Goal: Transaction & Acquisition: Book appointment/travel/reservation

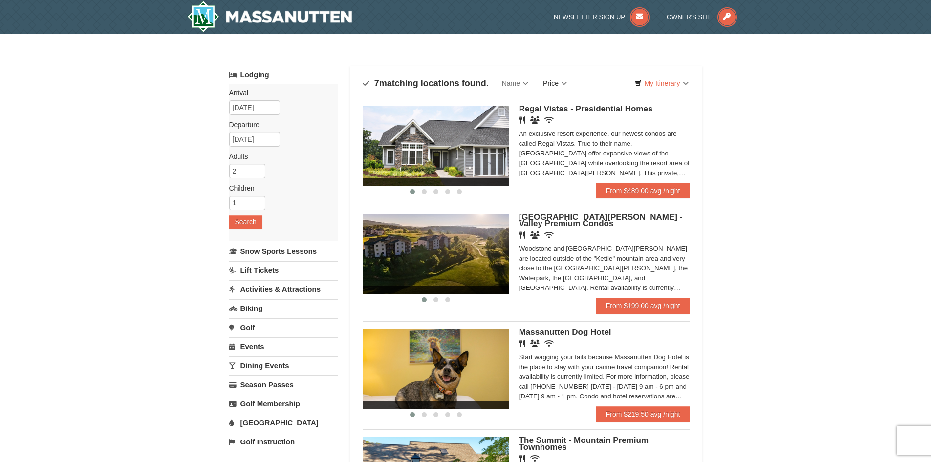
click at [561, 76] on link "Price" at bounding box center [555, 83] width 39 height 20
click at [561, 105] on link "Price (Low to High)" at bounding box center [575, 103] width 78 height 13
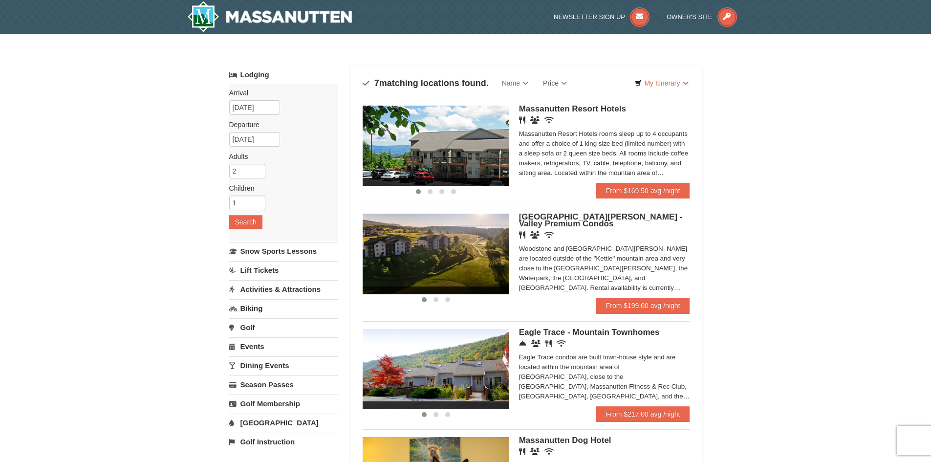
click at [477, 148] on img at bounding box center [436, 146] width 147 height 80
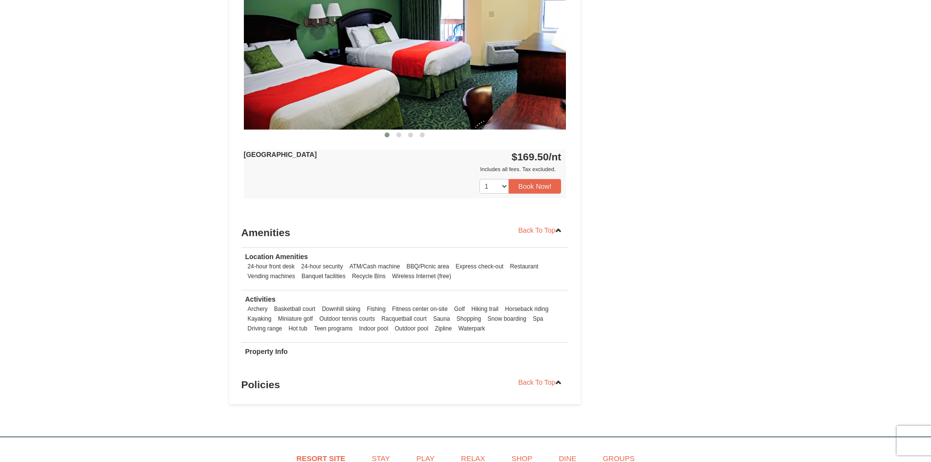
scroll to position [538, 0]
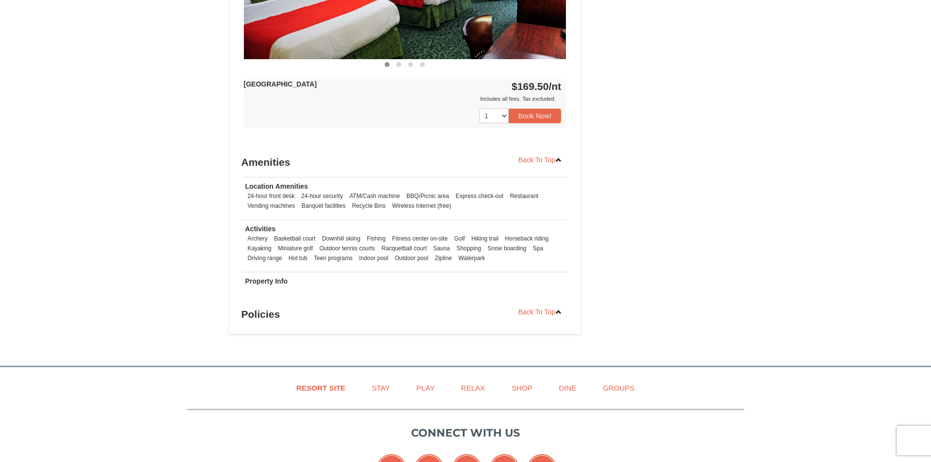
click at [276, 314] on h3 "Policies" at bounding box center [404, 314] width 327 height 20
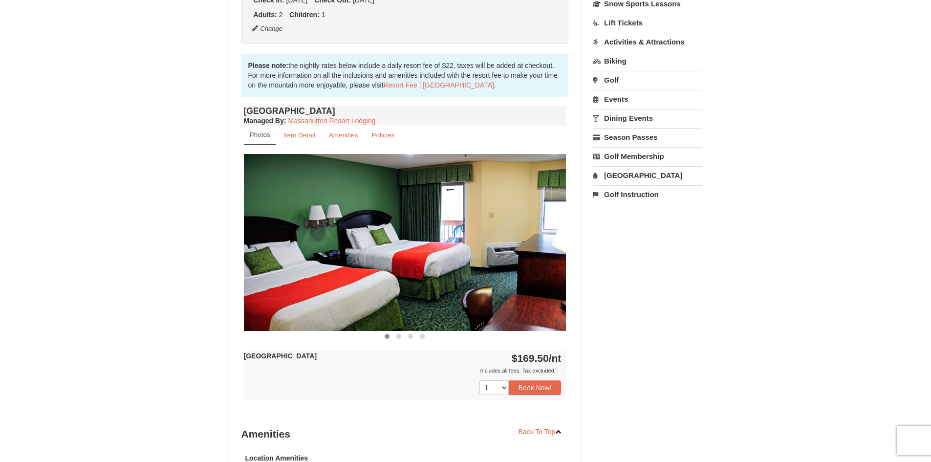
scroll to position [244, 0]
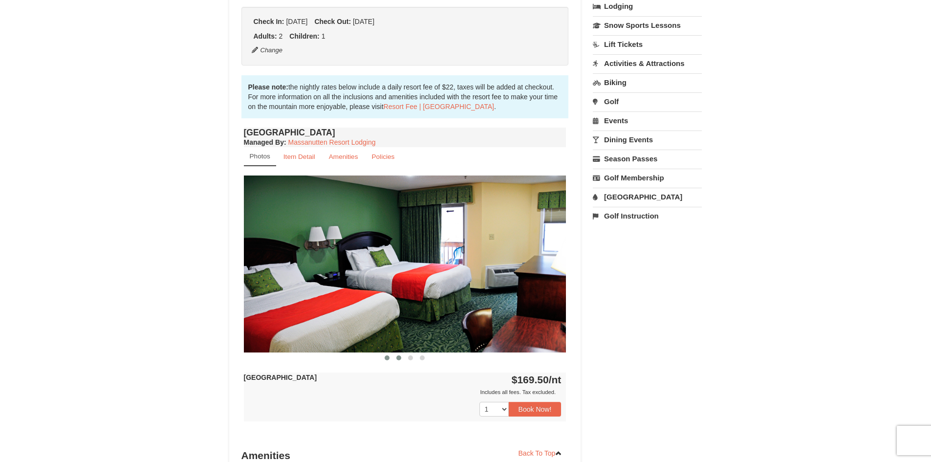
click at [399, 354] on button at bounding box center [399, 358] width 12 height 10
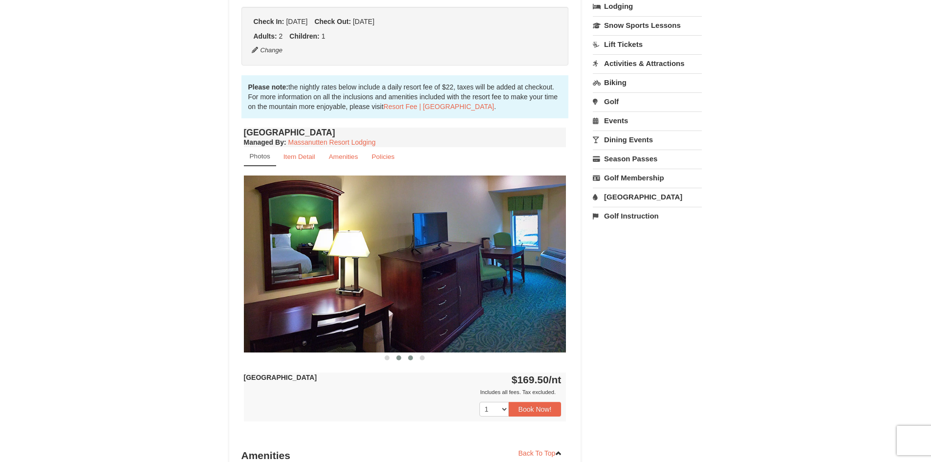
click at [410, 356] on span at bounding box center [410, 357] width 5 height 5
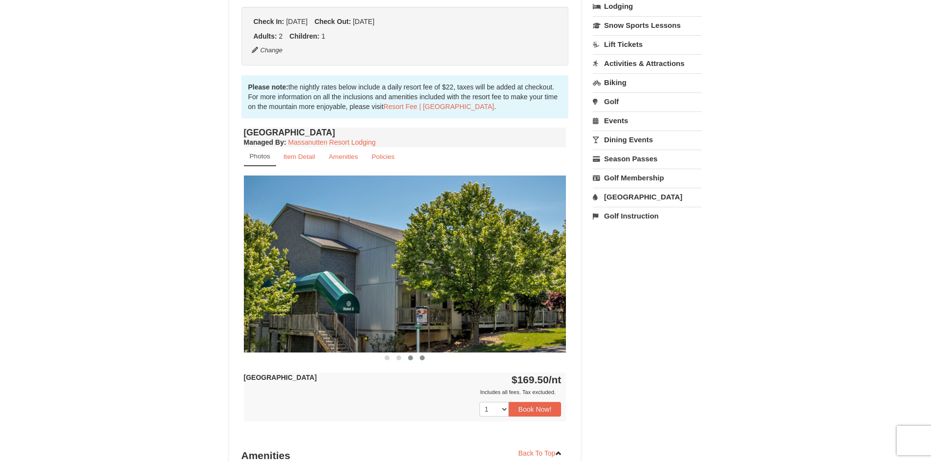
click at [423, 359] on span at bounding box center [422, 357] width 5 height 5
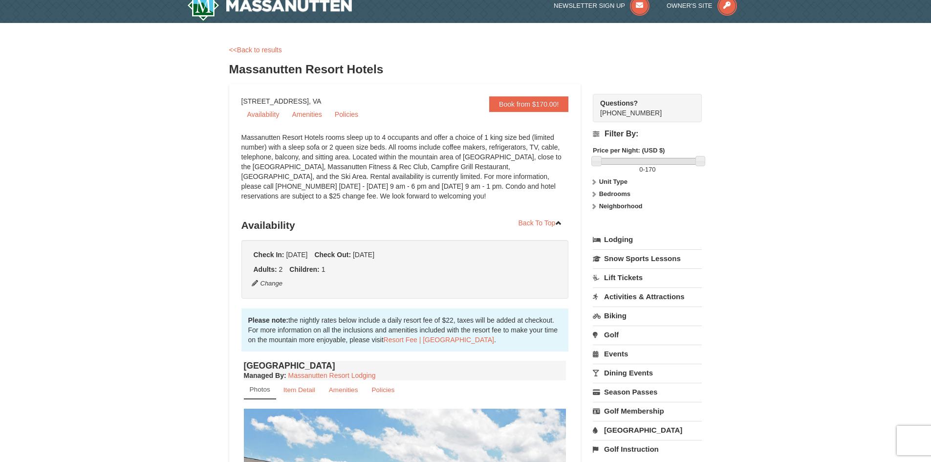
scroll to position [0, 0]
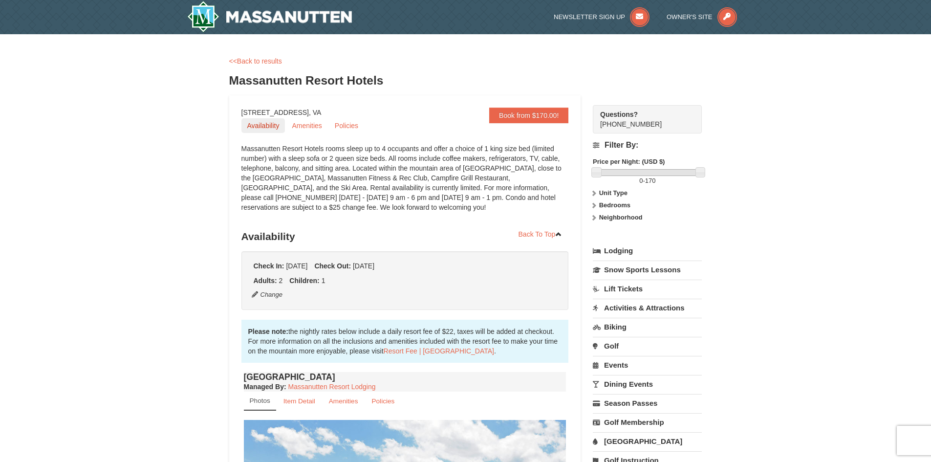
click at [261, 125] on link "Availability" at bounding box center [263, 125] width 44 height 15
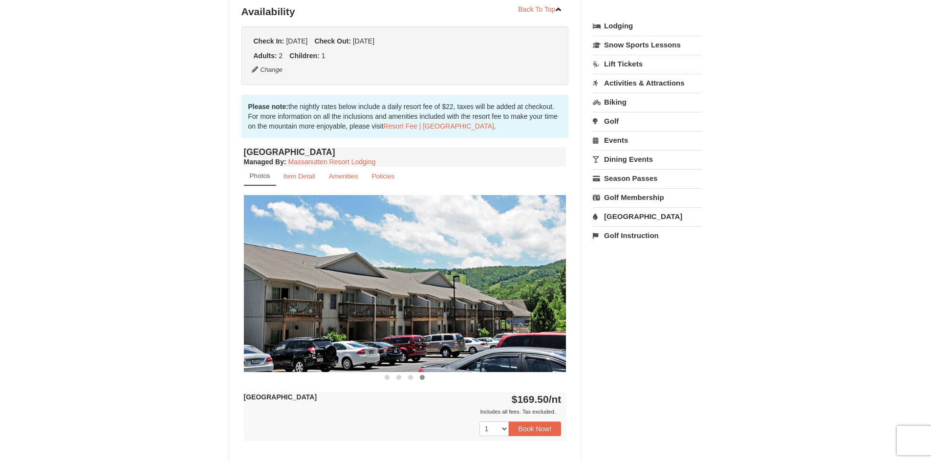
scroll to position [227, 0]
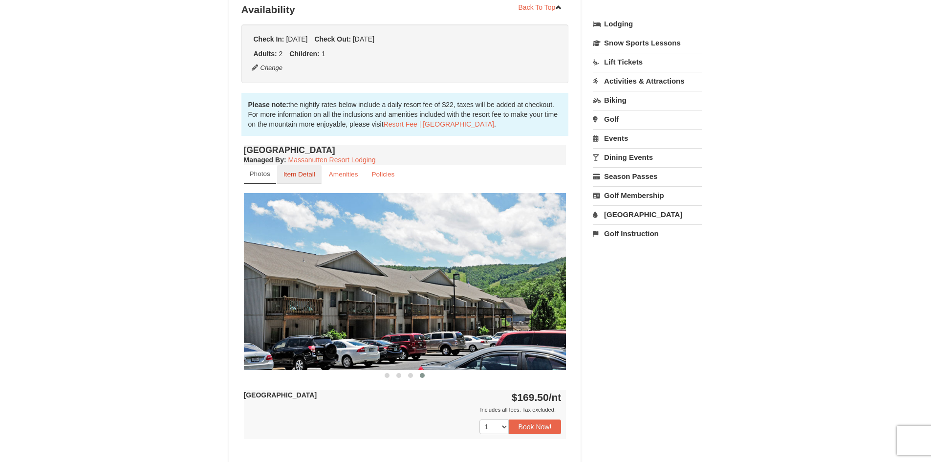
click at [305, 175] on small "Item Detail" at bounding box center [299, 174] width 32 height 7
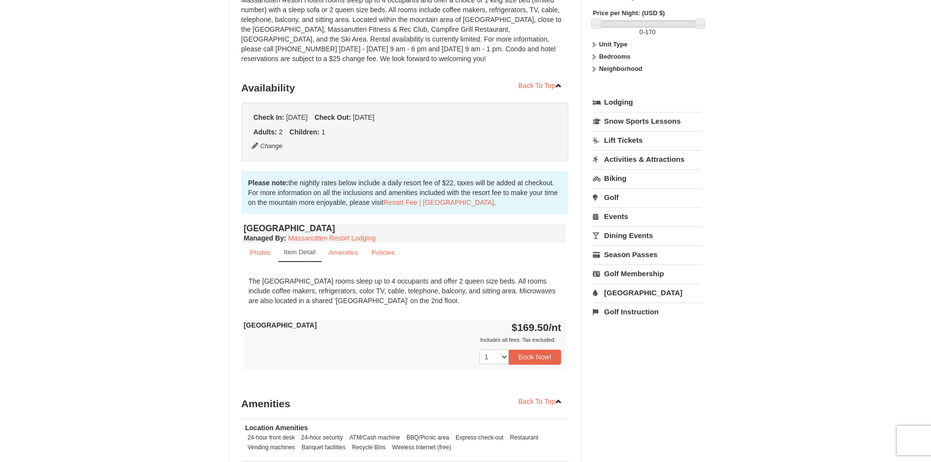
scroll to position [129, 0]
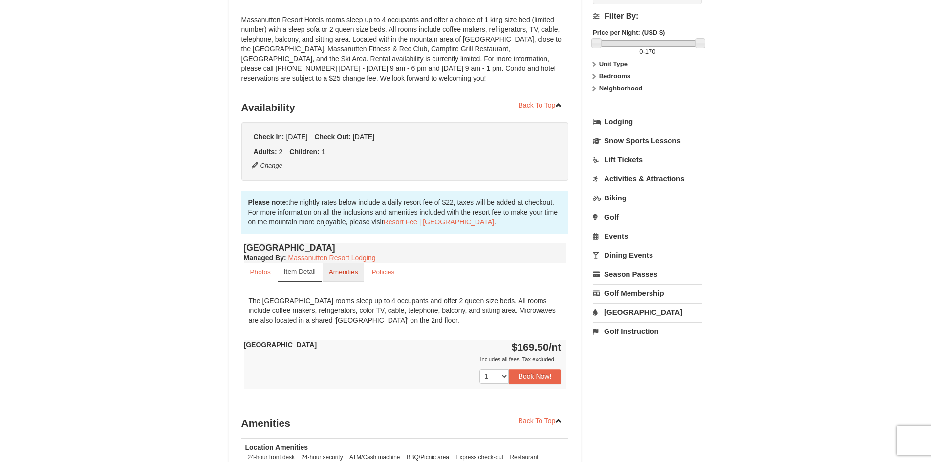
click at [344, 270] on small "Amenities" at bounding box center [343, 271] width 29 height 7
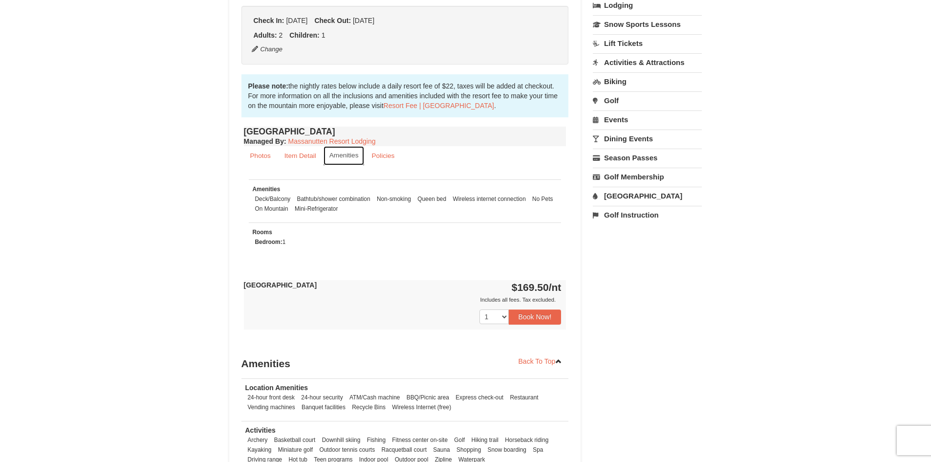
scroll to position [276, 0]
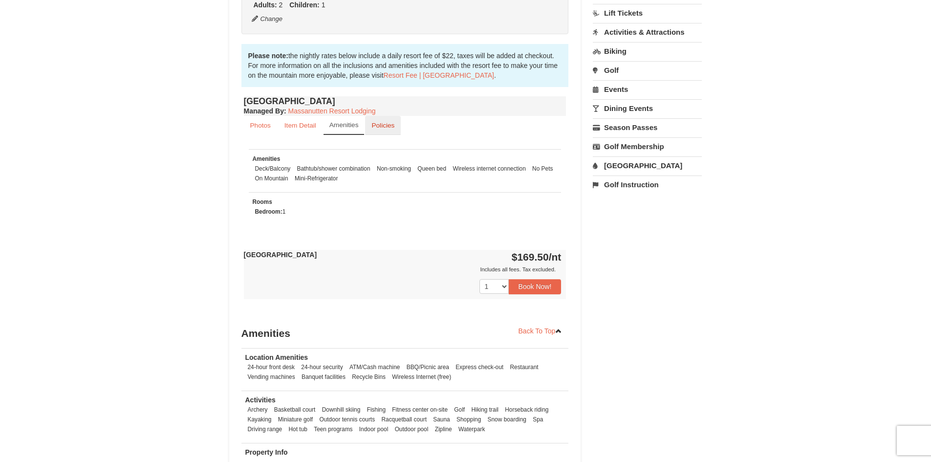
click at [386, 126] on small "Policies" at bounding box center [382, 125] width 23 height 7
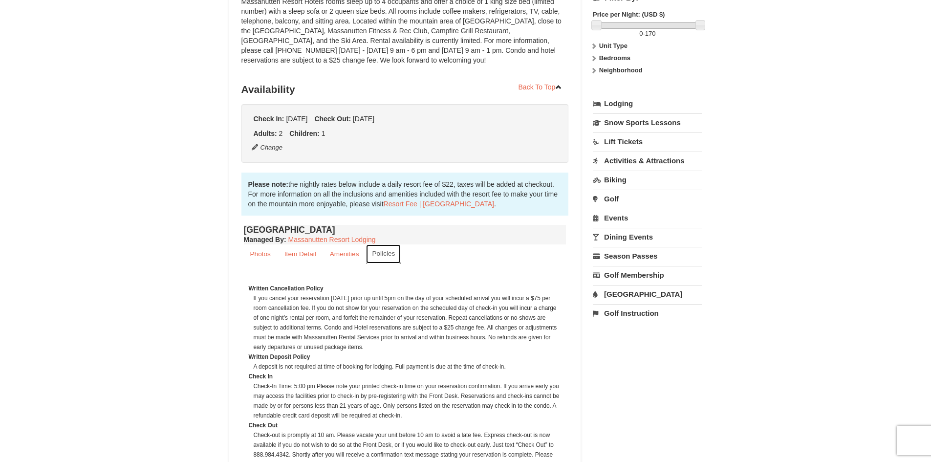
scroll to position [178, 0]
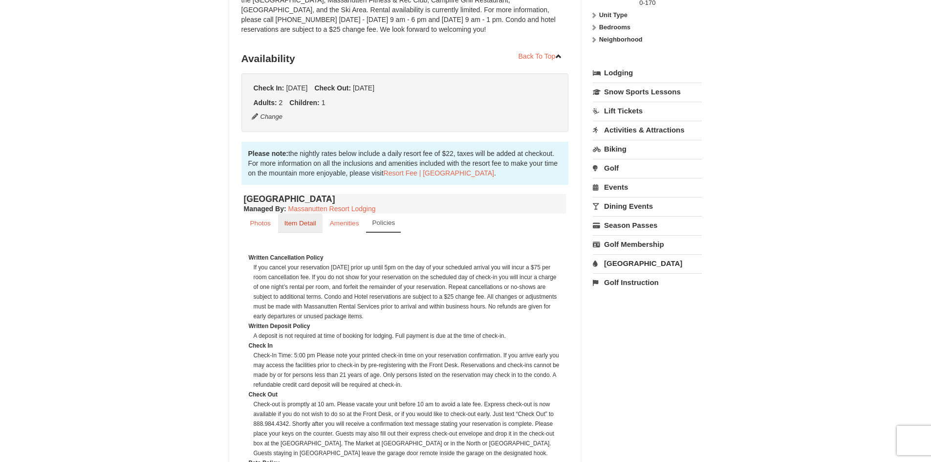
click at [309, 225] on small "Item Detail" at bounding box center [300, 222] width 32 height 7
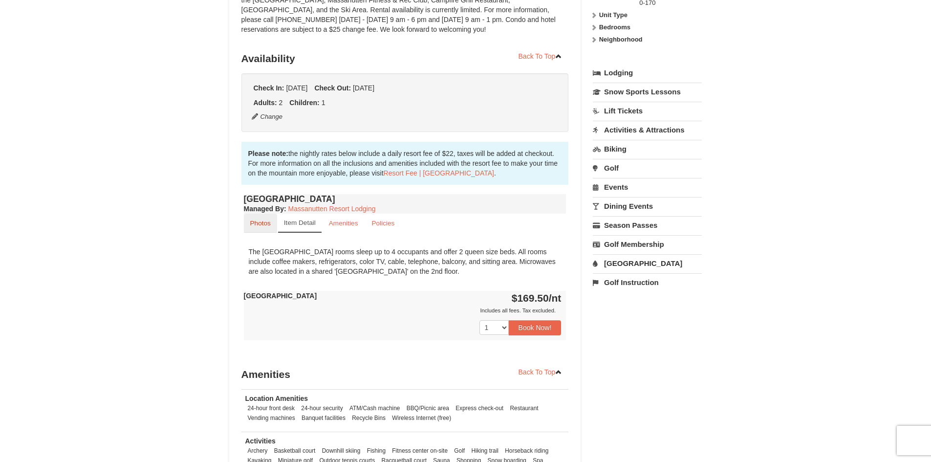
click at [255, 221] on small "Photos" at bounding box center [260, 222] width 21 height 7
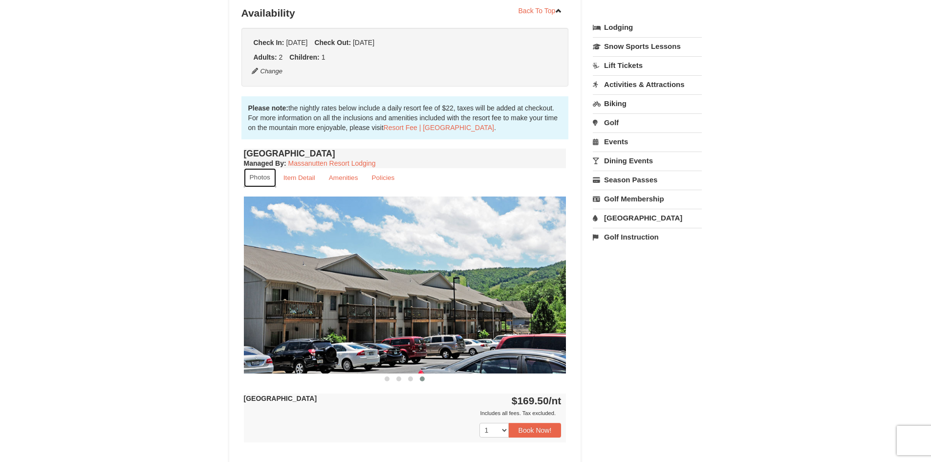
scroll to position [276, 0]
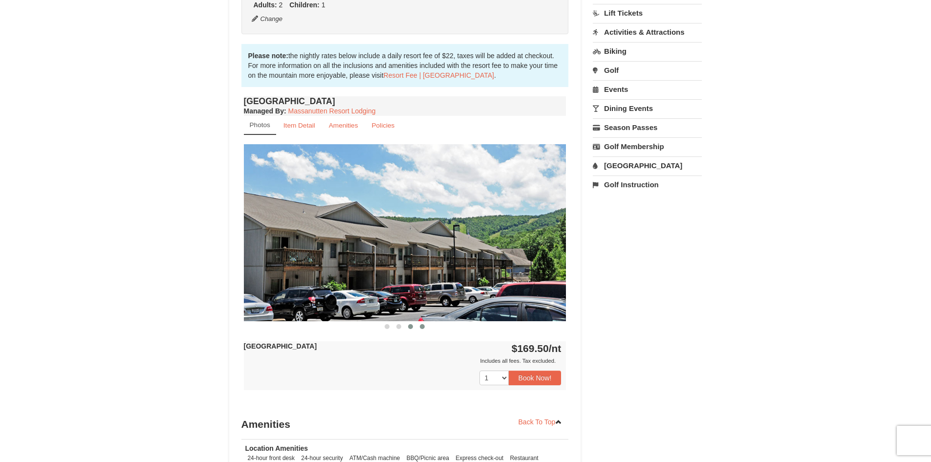
click at [410, 328] on span at bounding box center [410, 326] width 5 height 5
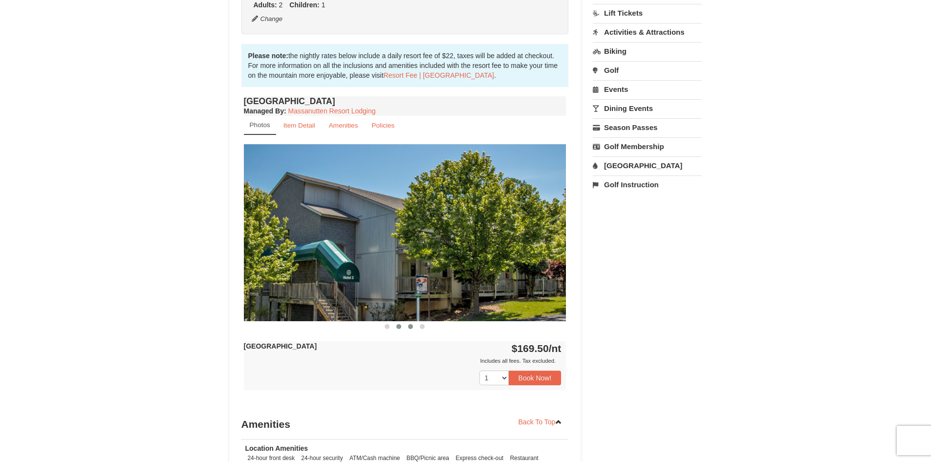
click at [400, 327] on button at bounding box center [399, 327] width 12 height 10
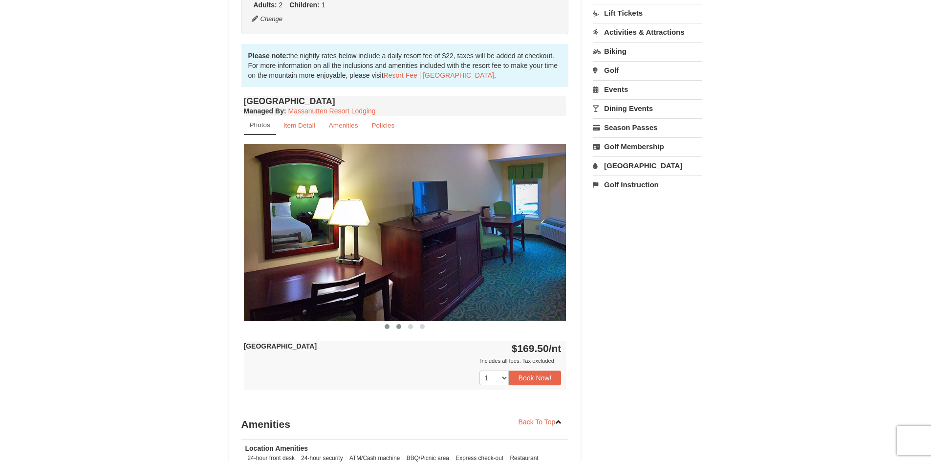
click at [386, 328] on span at bounding box center [387, 326] width 5 height 5
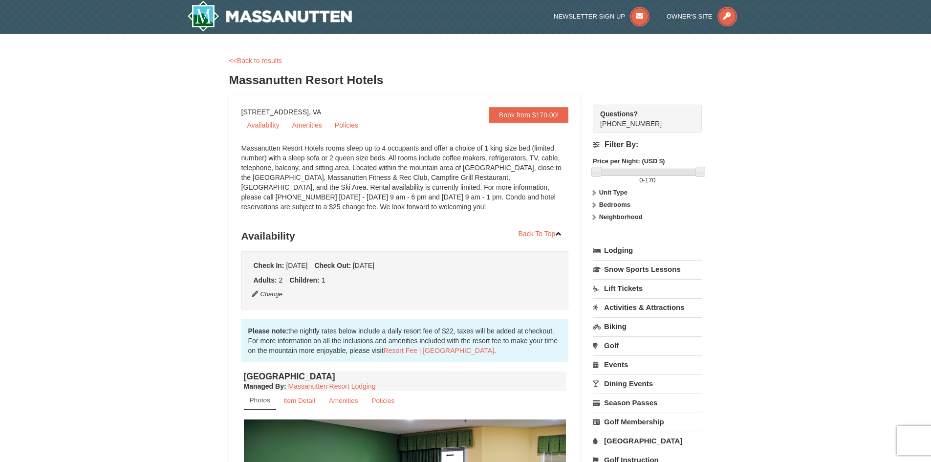
scroll to position [0, 0]
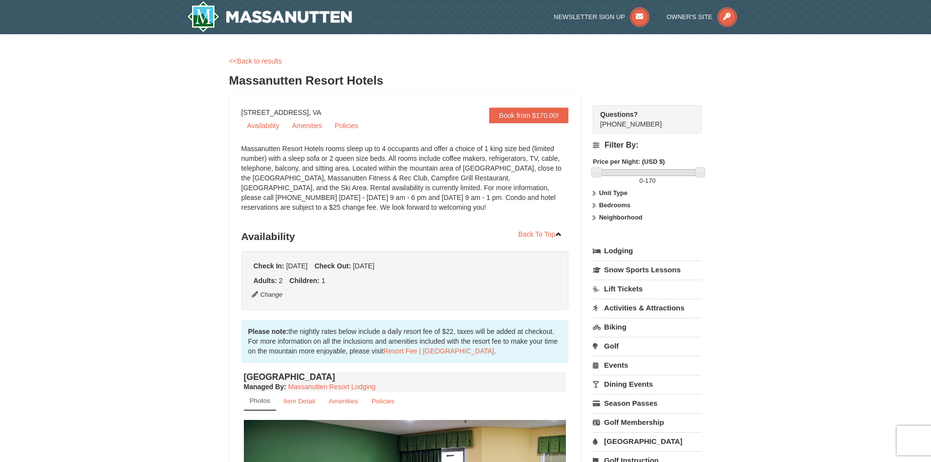
drag, startPoint x: 241, startPoint y: 113, endPoint x: 361, endPoint y: 113, distance: 119.2
copy div "1822 Resort Drive, Massanutten, VA"
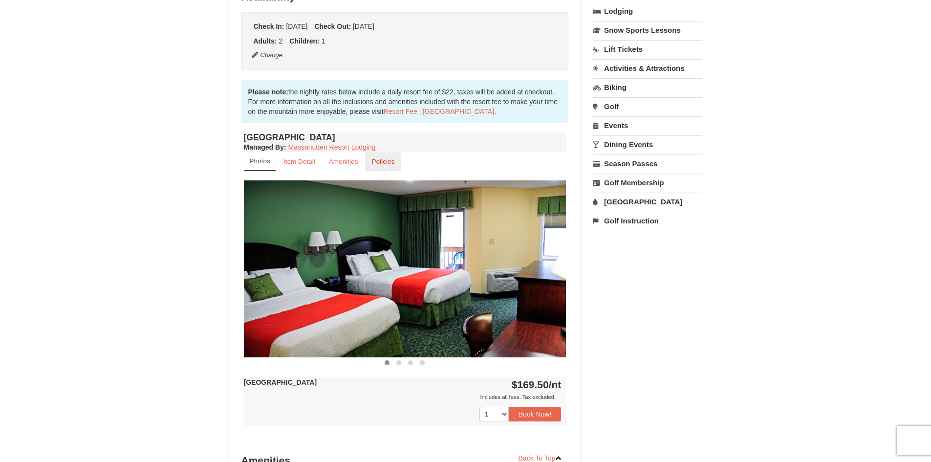
scroll to position [293, 0]
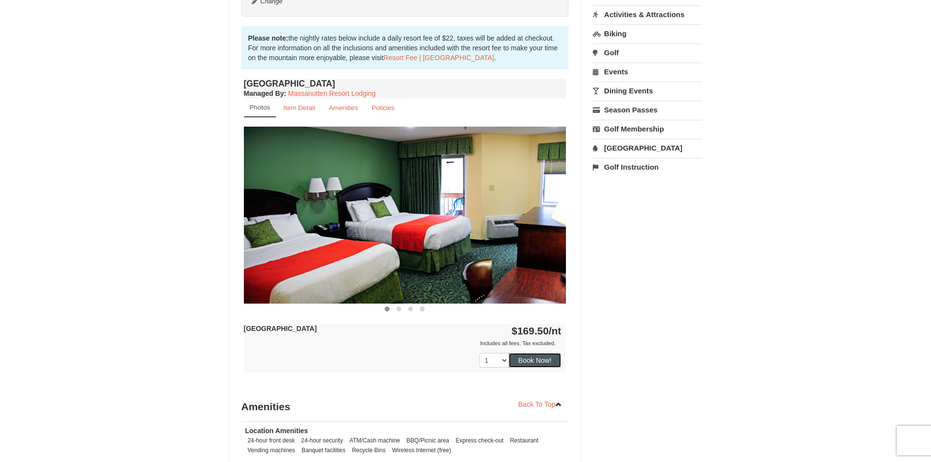
click at [528, 357] on button "Book Now!" at bounding box center [535, 360] width 53 height 15
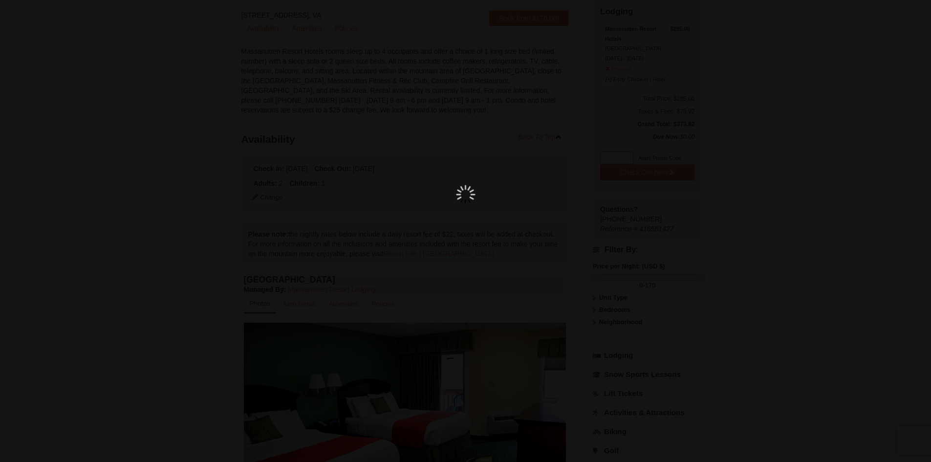
scroll to position [95, 0]
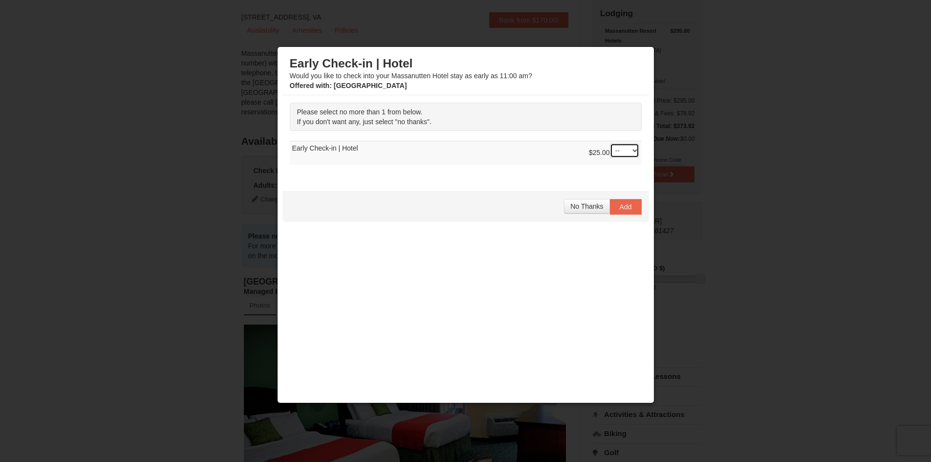
click at [629, 151] on select "-- 01" at bounding box center [624, 150] width 29 height 15
click at [610, 143] on select "-- 01" at bounding box center [624, 150] width 29 height 15
click at [261, 151] on div at bounding box center [465, 231] width 931 height 462
click at [631, 150] on select "-- 01" at bounding box center [624, 150] width 29 height 15
click at [610, 143] on select "-- 01" at bounding box center [624, 150] width 29 height 15
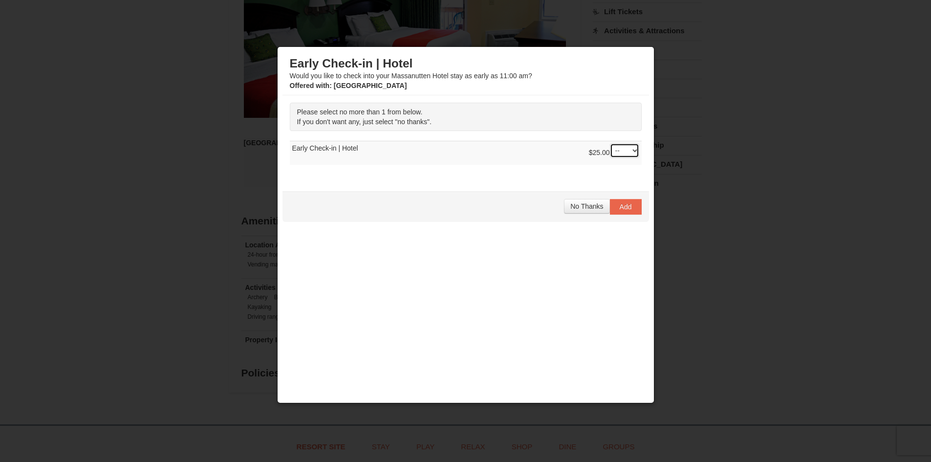
scroll to position [489, 0]
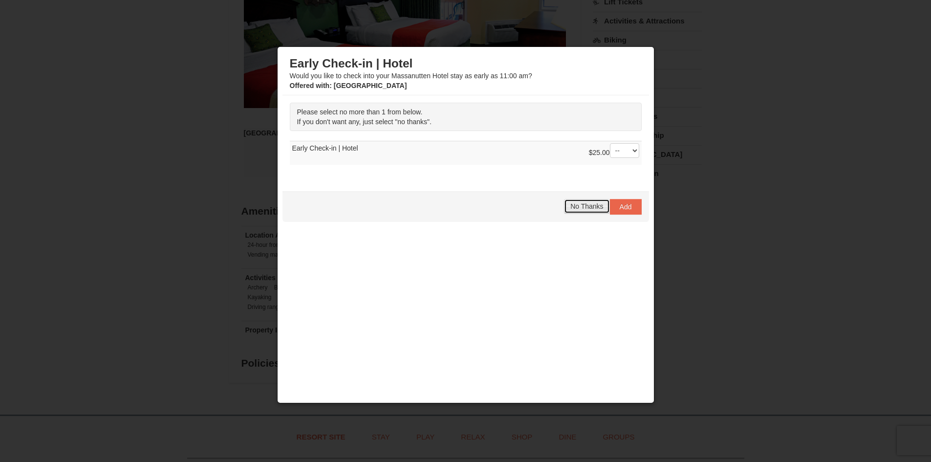
click at [585, 210] on span "No Thanks" at bounding box center [586, 206] width 33 height 8
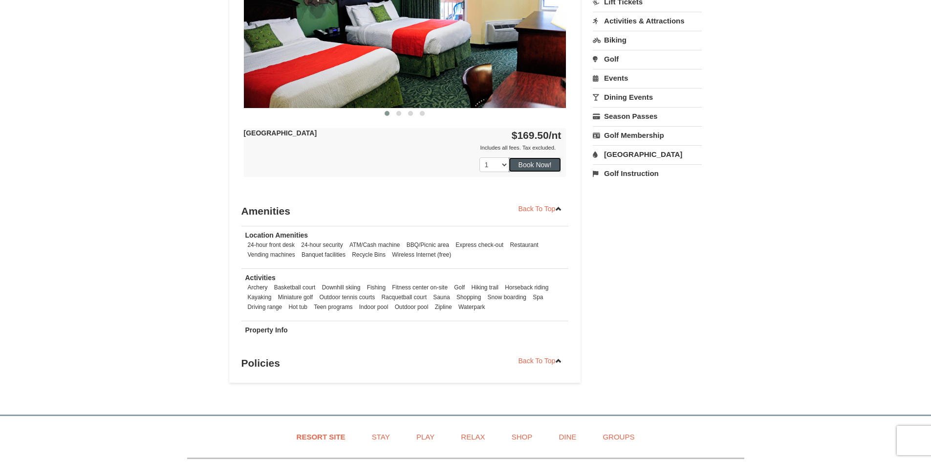
click at [534, 163] on button "Book Now!" at bounding box center [535, 164] width 53 height 15
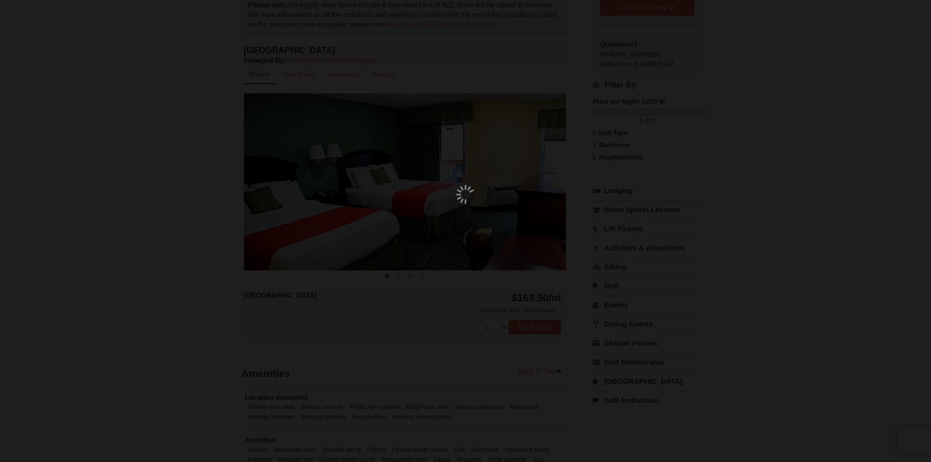
scroll to position [95, 0]
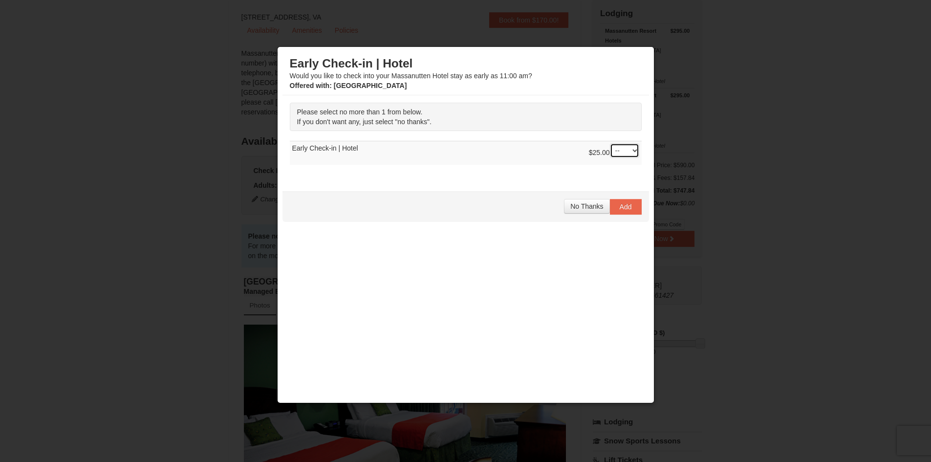
click at [620, 155] on select "-- 01" at bounding box center [624, 150] width 29 height 15
click at [610, 143] on select "-- 01" at bounding box center [624, 150] width 29 height 15
click at [583, 204] on span "No Thanks" at bounding box center [586, 206] width 33 height 8
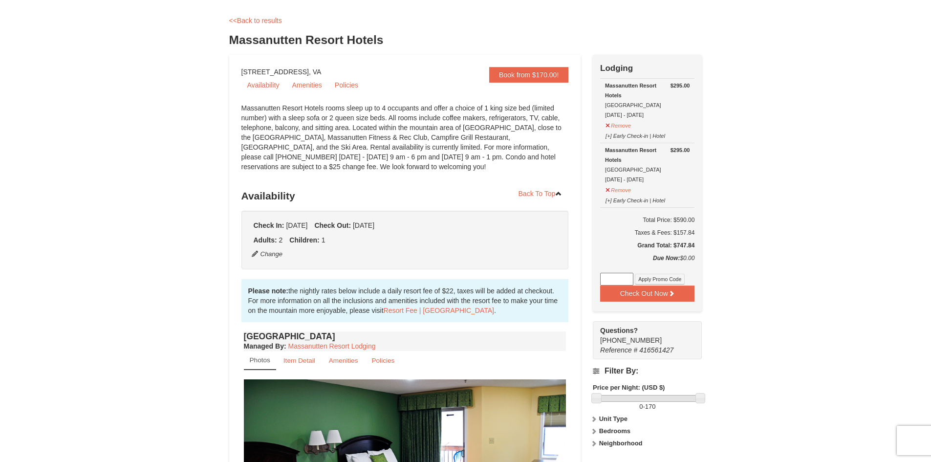
scroll to position [0, 0]
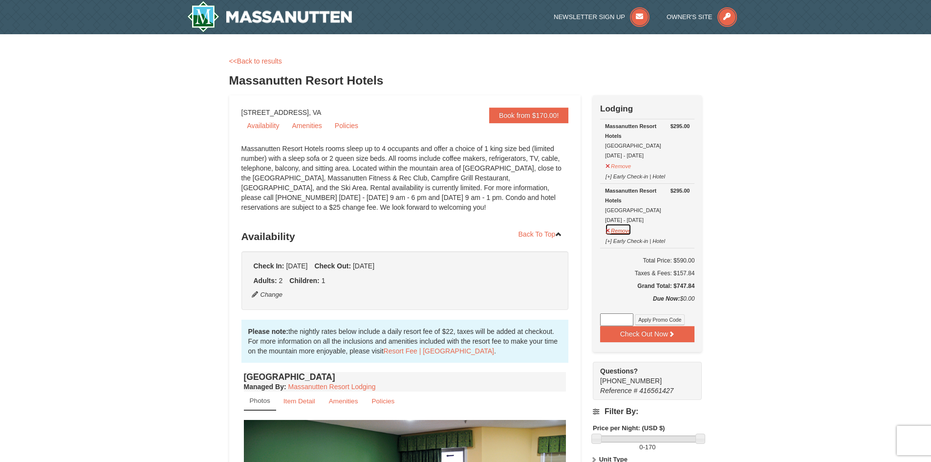
click at [608, 229] on button "Remove" at bounding box center [618, 229] width 26 height 12
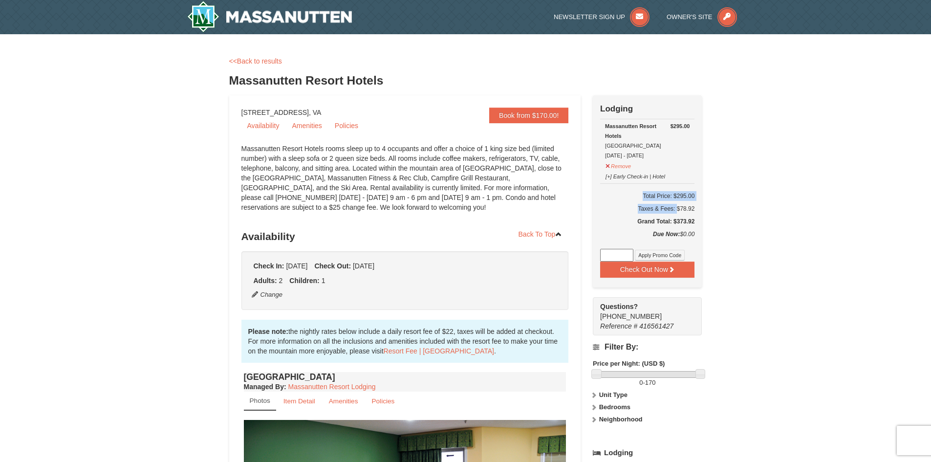
drag, startPoint x: 649, startPoint y: 214, endPoint x: 697, endPoint y: 212, distance: 47.9
click at [697, 212] on div "Check Out Now Lodging $295.00 Massanutten Resort Hotels Hotel Queen Room 10/9/2…" at bounding box center [647, 191] width 109 height 192
click at [716, 229] on div "× <<Back to results Massanutten Resort Hotels Book from $170.00! 1822 Resort Dr…" at bounding box center [465, 463] width 931 height 859
click at [678, 211] on div "Taxes & Fees: $78.92" at bounding box center [647, 209] width 94 height 10
click at [639, 129] on strong "Massanutten Resort Hotels" at bounding box center [630, 131] width 51 height 16
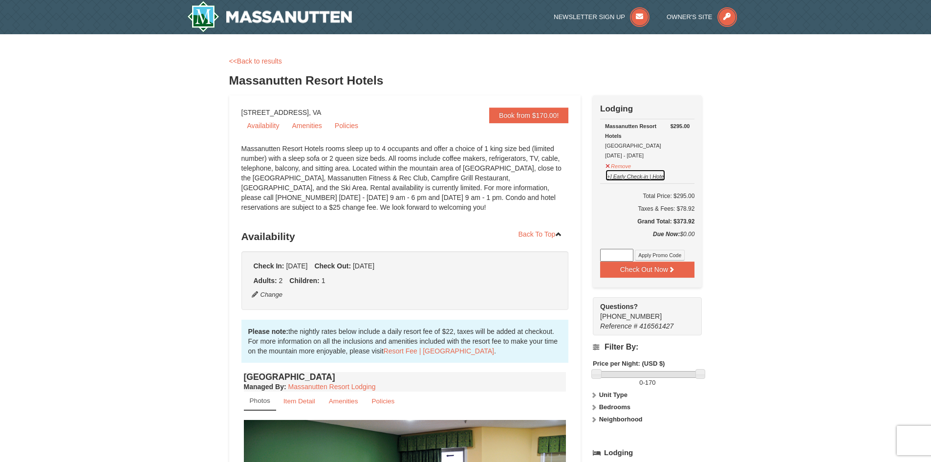
click at [619, 178] on button "[+] Early Check-in | Hotel" at bounding box center [635, 175] width 61 height 12
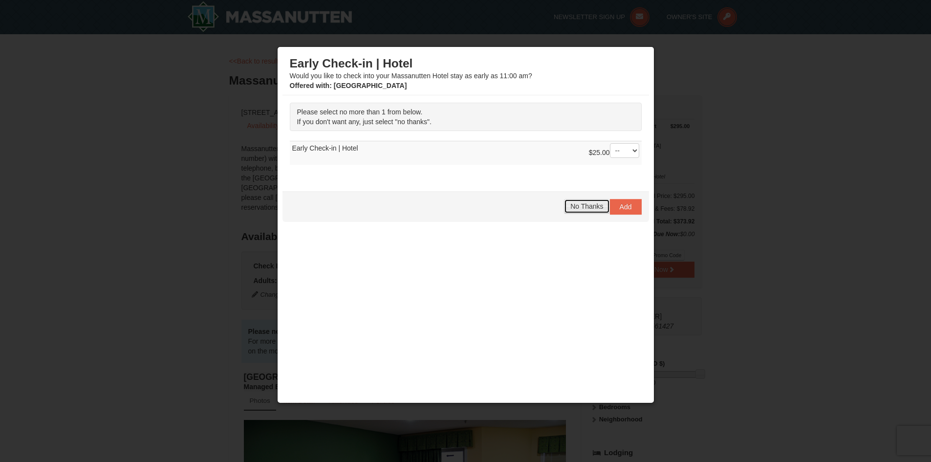
click at [586, 205] on span "No Thanks" at bounding box center [586, 206] width 33 height 8
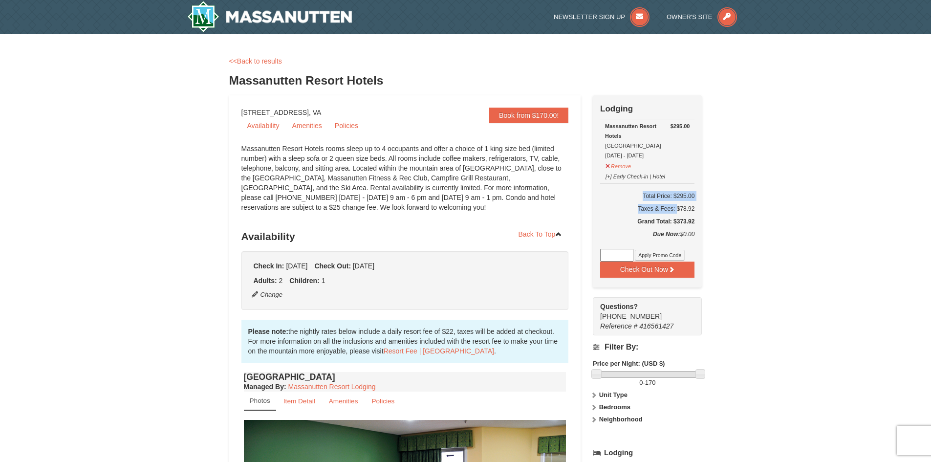
drag, startPoint x: 677, startPoint y: 209, endPoint x: 701, endPoint y: 212, distance: 24.6
click at [701, 212] on div "Check Out Now Lodging $295.00 Massanutten Resort Hotels Hotel Queen Room 10/9/2…" at bounding box center [647, 191] width 109 height 192
click at [764, 238] on div "× <<Back to results Massanutten Resort Hotels Book from $170.00! 1822 Resort Dr…" at bounding box center [465, 463] width 931 height 859
click at [654, 268] on button "Check Out Now" at bounding box center [647, 269] width 94 height 16
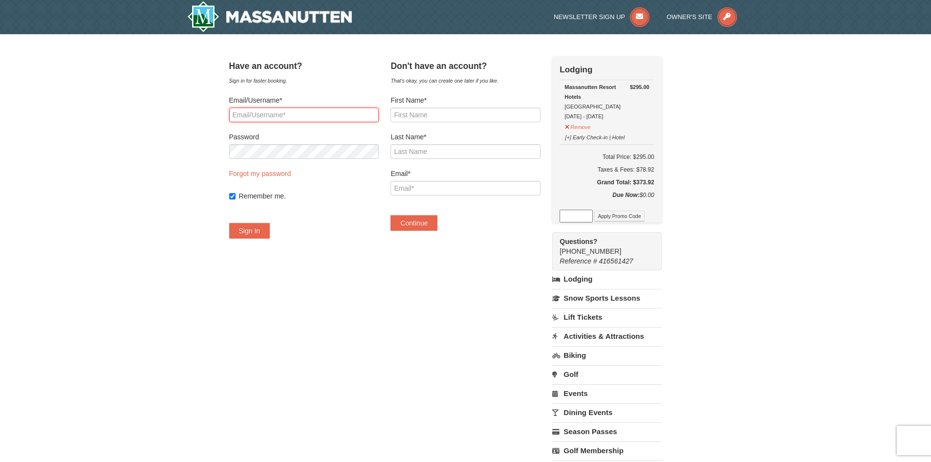
click at [323, 118] on input "Email/Username*" at bounding box center [304, 115] width 150 height 15
type input "emiliannicaphd@gmail.com"
click at [366, 118] on input "emiliannicaphd@gmail.com" at bounding box center [304, 115] width 150 height 15
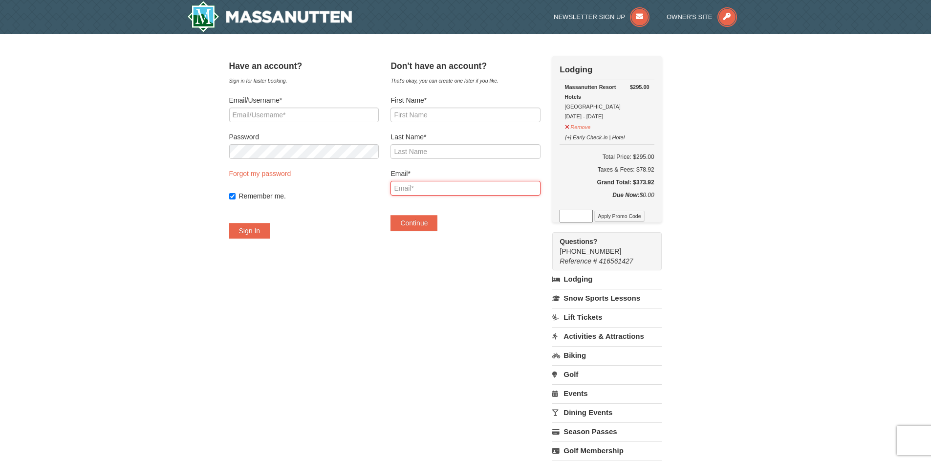
click at [471, 188] on input "Email*" at bounding box center [465, 188] width 150 height 15
paste input "emiliannicaphd@gmail.com"
type input "emiliannicaphd@gmail.com"
click at [427, 115] on input "First Name*" at bounding box center [465, 115] width 150 height 15
type input "Emilian"
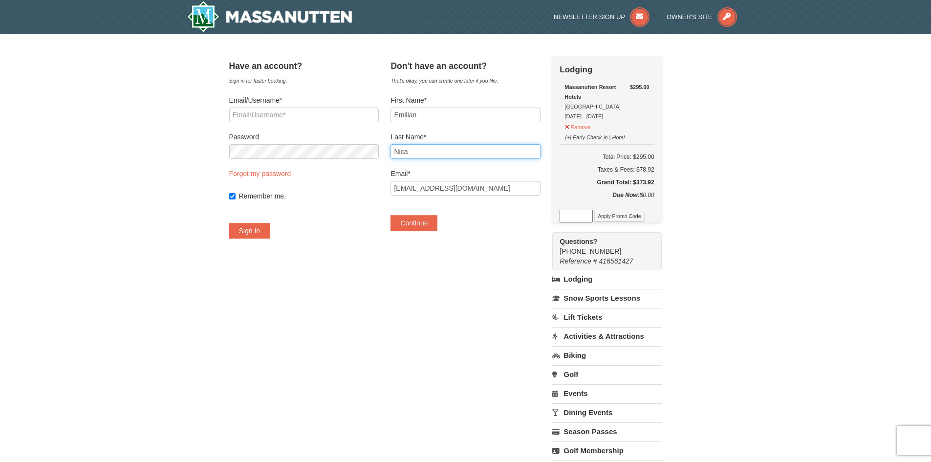
type input "Nica"
click at [236, 196] on input "Remember me." at bounding box center [232, 196] width 6 height 6
checkbox input "false"
click at [426, 219] on button "Continue" at bounding box center [413, 223] width 47 height 16
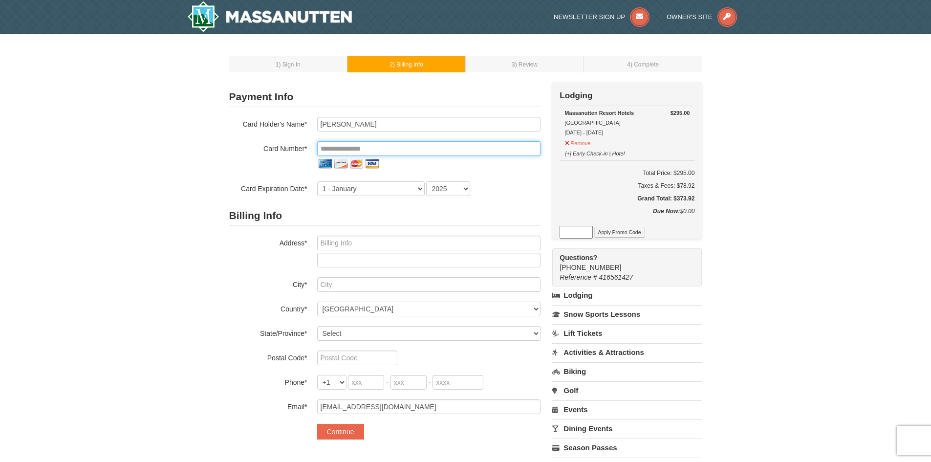
click at [351, 145] on input "tel" at bounding box center [428, 148] width 223 height 15
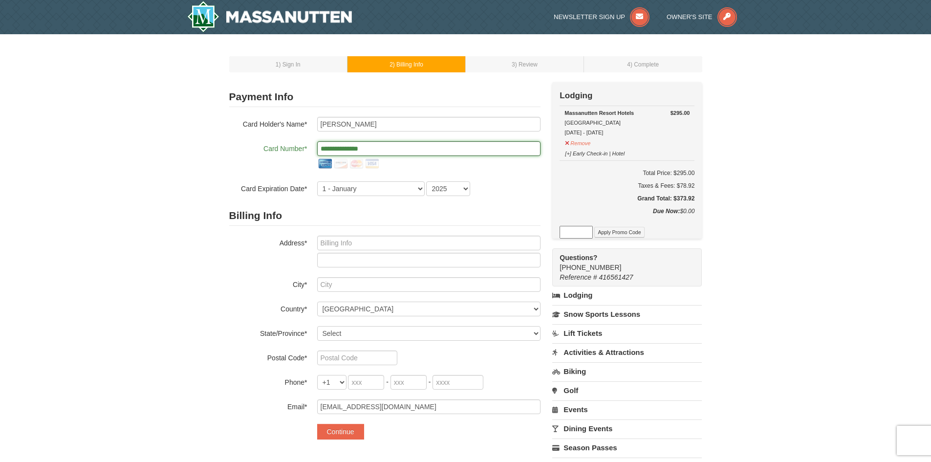
type input "**********"
click at [365, 182] on select "1 - January 2 - February 3 - March 4 - April 5 - May 6 - June 7 - July 8 - Augu…" at bounding box center [371, 188] width 108 height 15
click at [317, 181] on select "1 - January 2 - February 3 - March 4 - April 5 - May 6 - June 7 - July 8 - Augu…" at bounding box center [371, 188] width 108 height 15
click at [371, 185] on select "1 - January 2 - February 3 - March 4 - April 5 - May 6 - June 7 - July 8 - Augu…" at bounding box center [371, 188] width 108 height 15
select select "7"
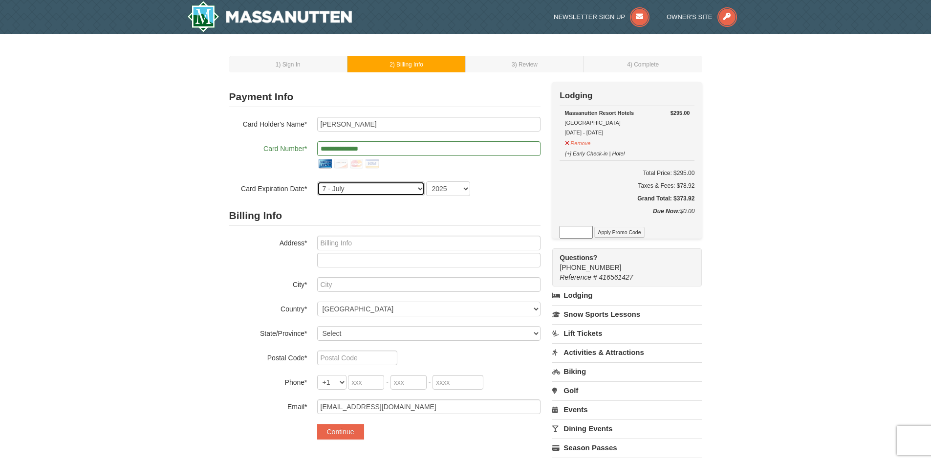
click at [317, 181] on select "1 - January 2 - February 3 - March 4 - April 5 - May 6 - June 7 - July 8 - Augu…" at bounding box center [371, 188] width 108 height 15
click at [461, 189] on select "2025 2026 2027 2028 2029 2030 2031 2032 2033 2034" at bounding box center [448, 188] width 44 height 15
select select "2028"
click at [426, 181] on select "2025 2026 2027 2028 2029 2030 2031 2032 2033 2034" at bounding box center [448, 188] width 44 height 15
click at [347, 239] on input "text" at bounding box center [428, 243] width 223 height 15
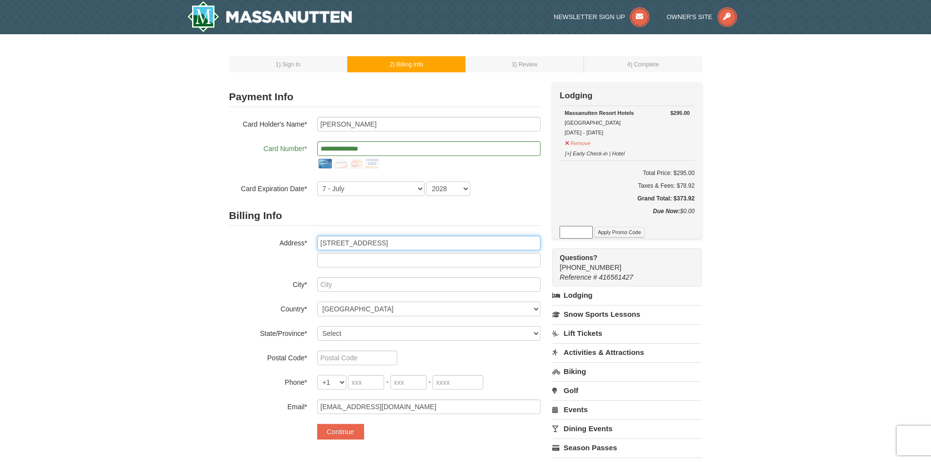
type input "11956 Sentinel Point Ct"
click at [370, 280] on input "text" at bounding box center [428, 284] width 223 height 15
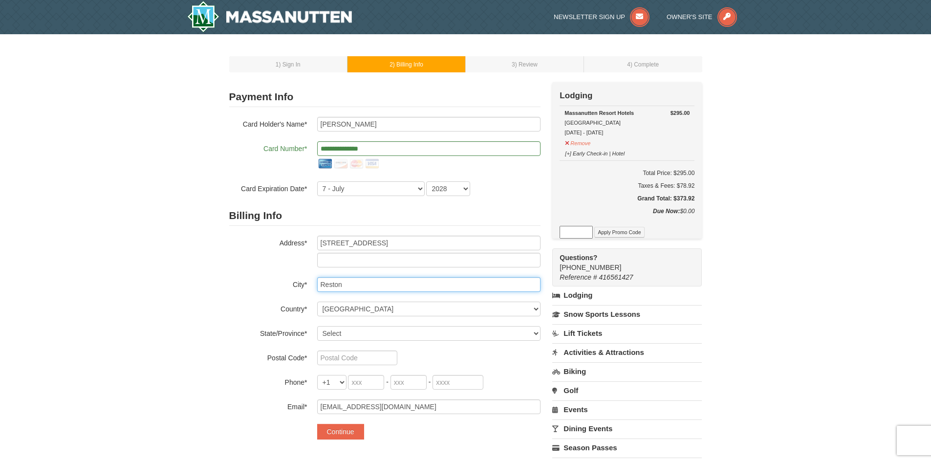
type input "Reston"
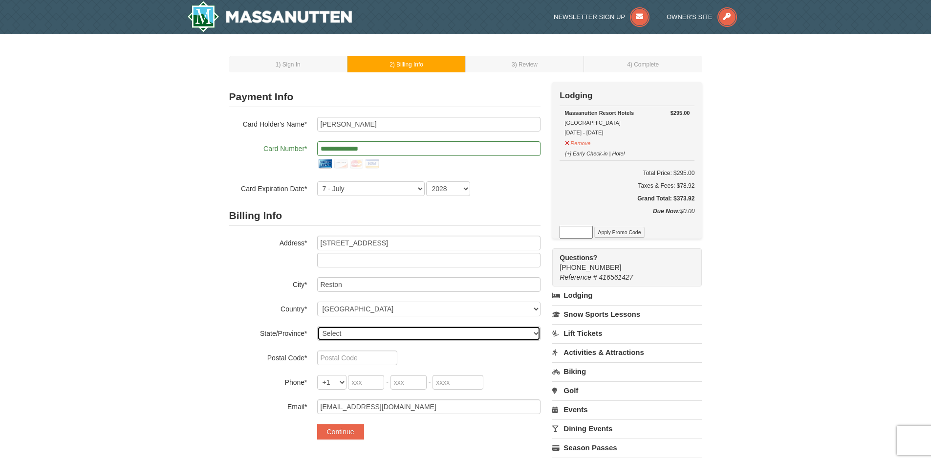
click at [364, 328] on select "Select Alabama Alaska American Samoa Arizona Arkansas California Colorado Conne…" at bounding box center [428, 333] width 223 height 15
select select "VA"
click at [317, 326] on select "Select Alabama Alaska American Samoa Arizona Arkansas California Colorado Conne…" at bounding box center [428, 333] width 223 height 15
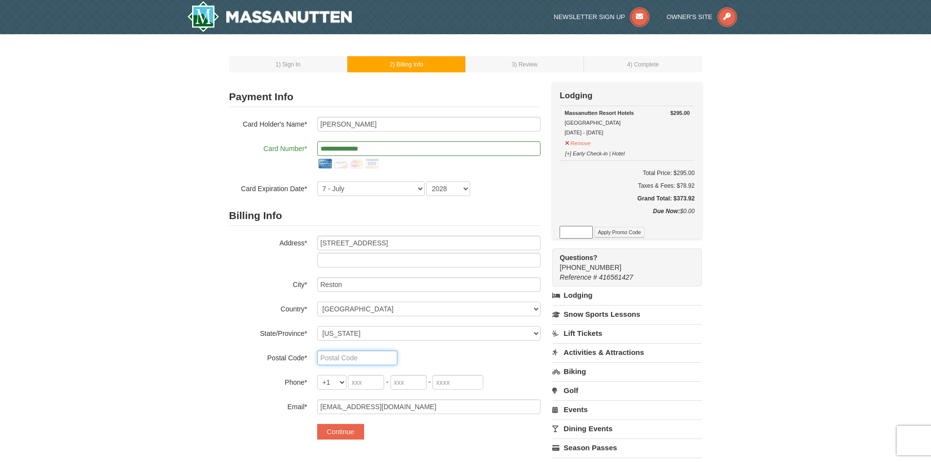
click at [347, 358] on input "text" at bounding box center [357, 357] width 80 height 15
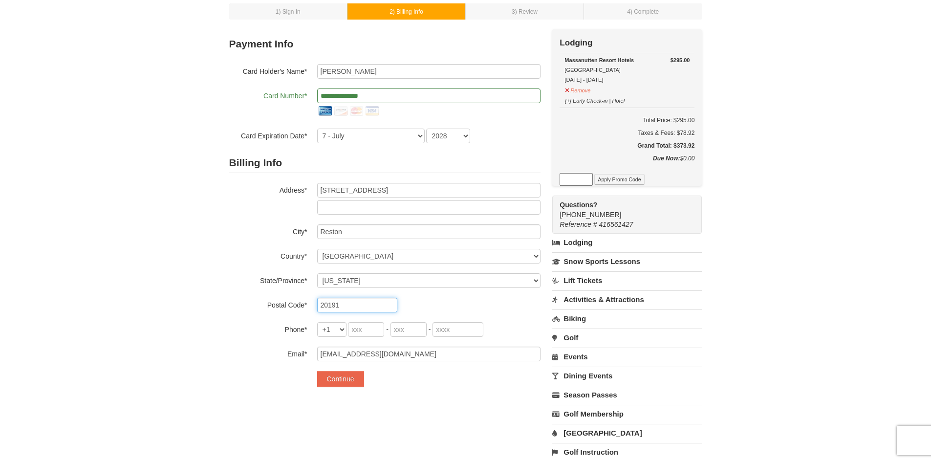
scroll to position [147, 0]
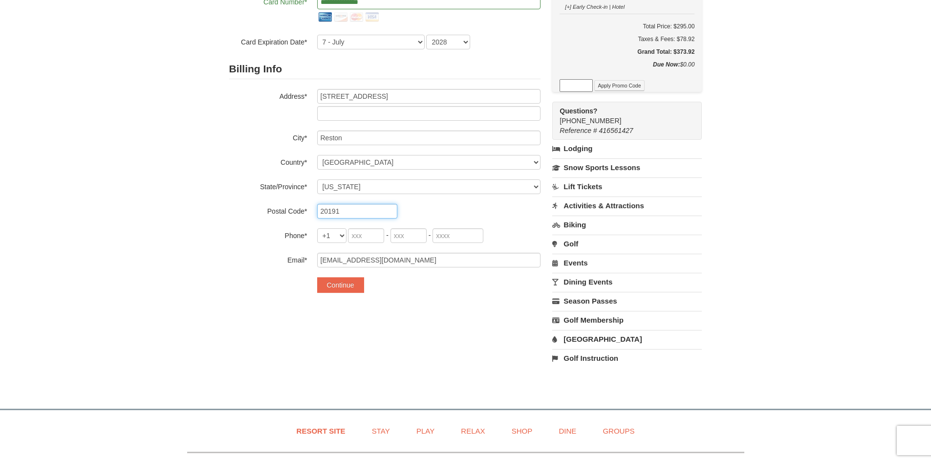
type input "20191"
click at [361, 238] on input "tel" at bounding box center [366, 235] width 36 height 15
type input "979"
type input "422"
type input "1986"
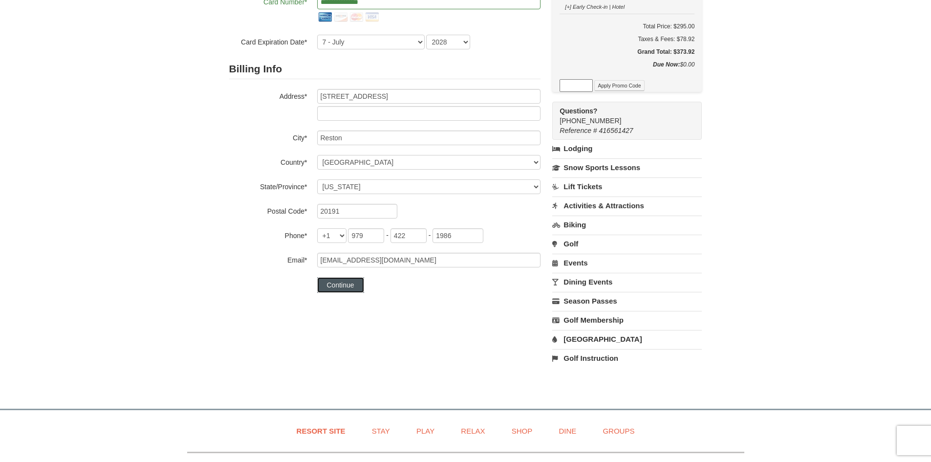
click at [340, 285] on button "Continue" at bounding box center [340, 285] width 47 height 16
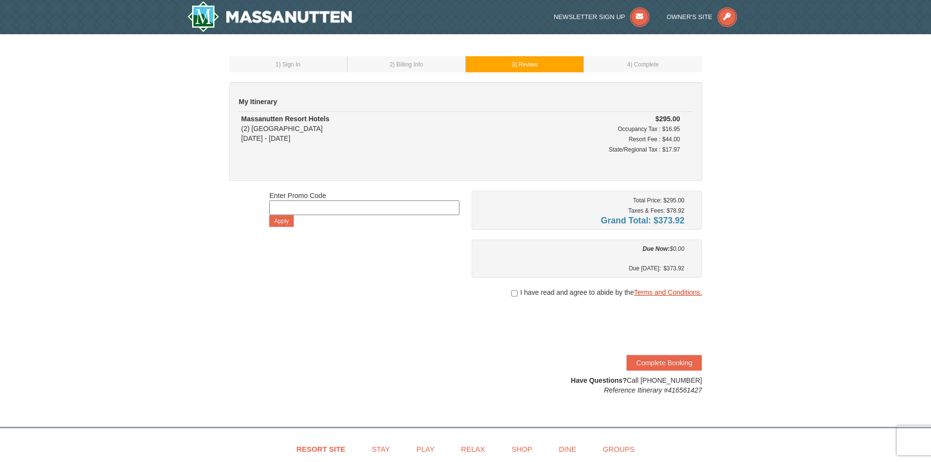
click at [667, 290] on link "Terms and Conditions." at bounding box center [668, 292] width 68 height 8
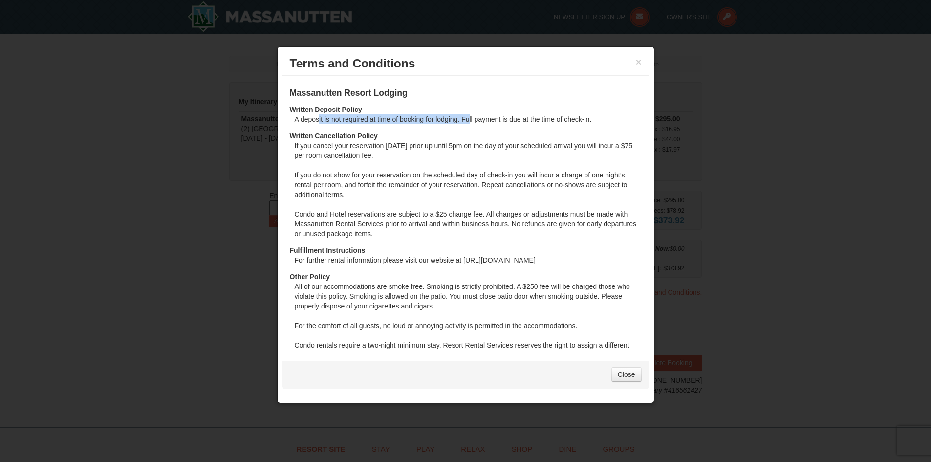
drag, startPoint x: 318, startPoint y: 120, endPoint x: 469, endPoint y: 120, distance: 151.0
click at [469, 120] on dd "A deposit is not required at time of booking for lodging. Full payment is due a…" at bounding box center [468, 122] width 347 height 17
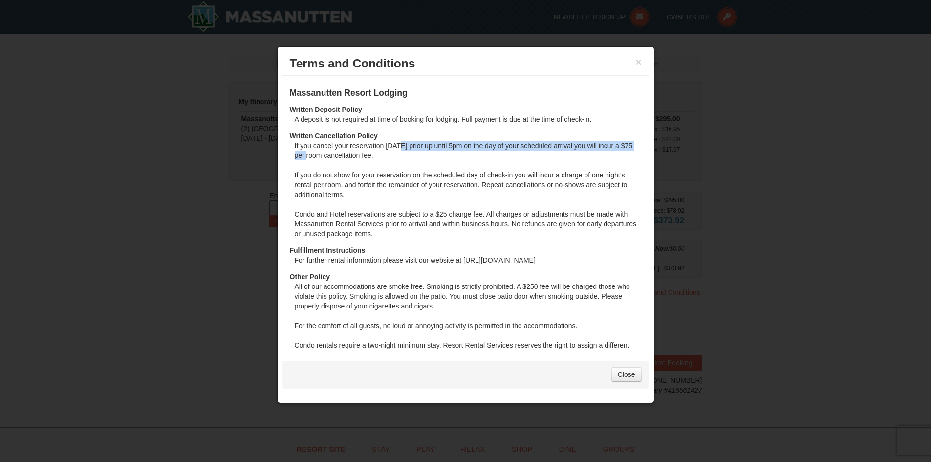
drag, startPoint x: 302, startPoint y: 151, endPoint x: 396, endPoint y: 149, distance: 93.9
click at [396, 149] on dd "If you cancel your reservation within 7 days prior up until 5pm on the day of y…" at bounding box center [468, 193] width 347 height 105
click at [327, 175] on dd "If you cancel your reservation within 7 days prior up until 5pm on the day of y…" at bounding box center [468, 193] width 347 height 105
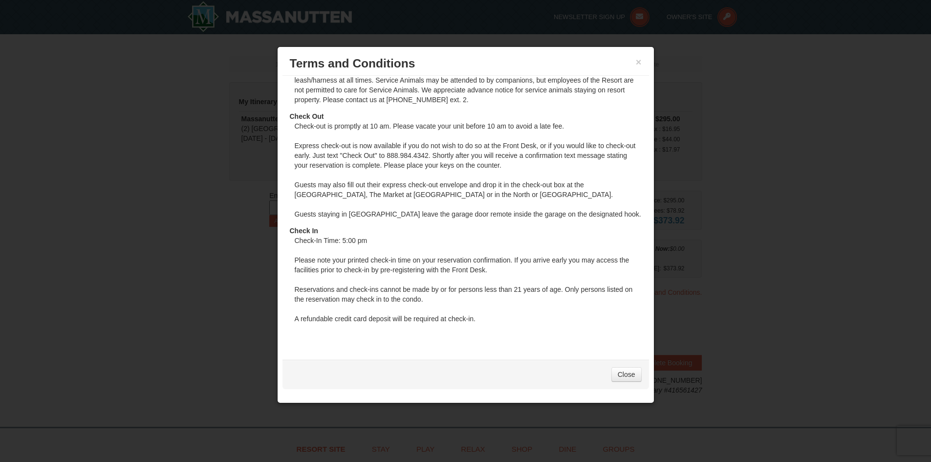
scroll to position [621, 0]
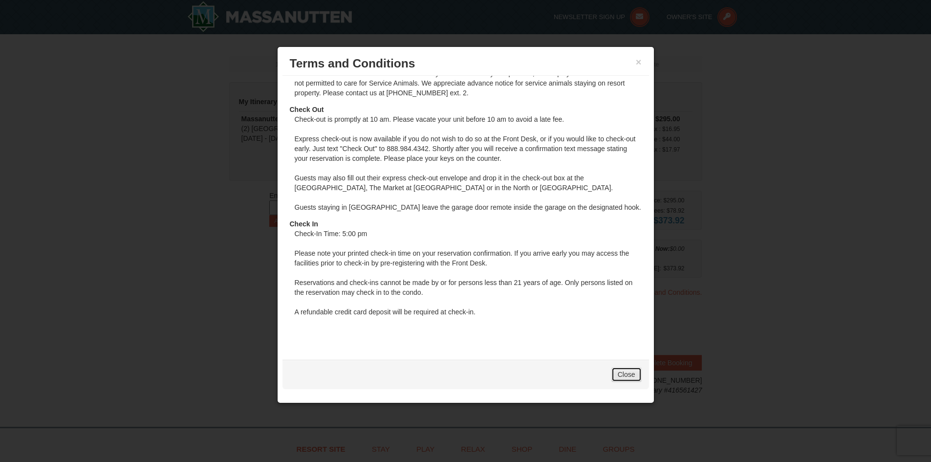
click at [624, 375] on link "Close" at bounding box center [626, 374] width 30 height 15
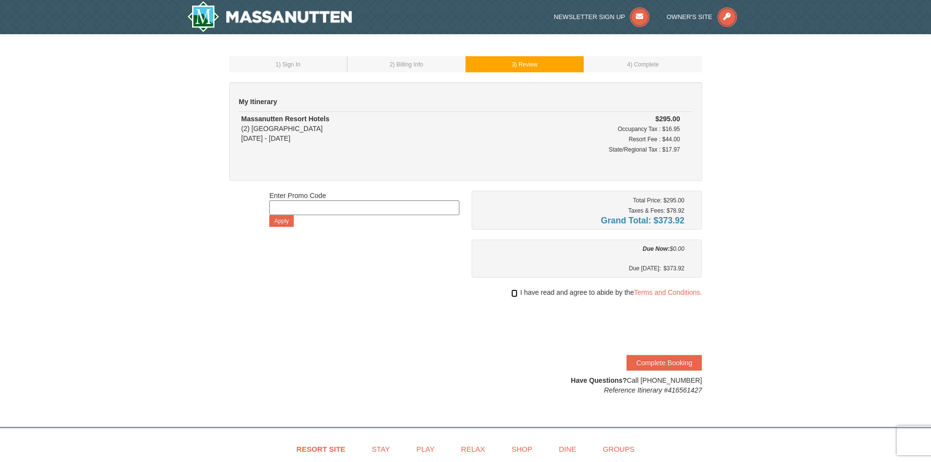
click at [514, 292] on input "checkbox" at bounding box center [514, 293] width 6 height 8
checkbox input "true"
click at [244, 128] on div "Massanutten Resort Hotels (2) Hotel Queen Room 10/09/2025 - 10/11/2025" at bounding box center [356, 128] width 231 height 29
click at [663, 357] on button "Complete Booking" at bounding box center [663, 363] width 75 height 16
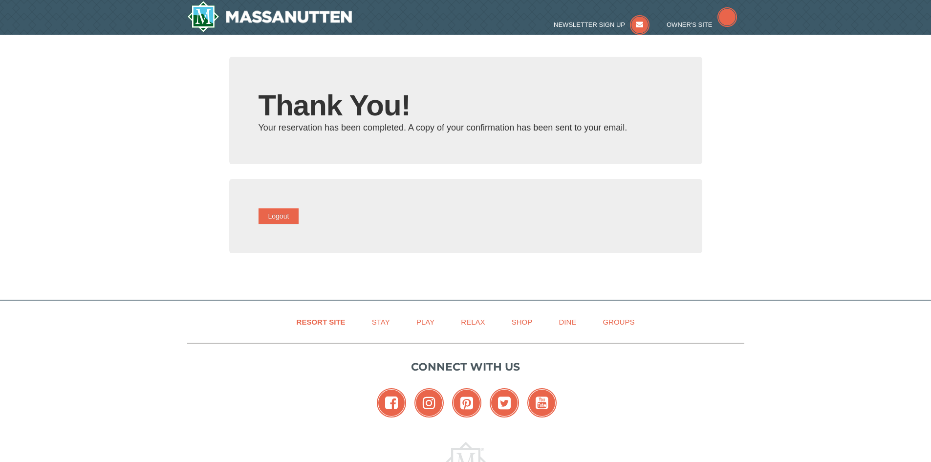
type input "[EMAIL_ADDRESS][DOMAIN_NAME]"
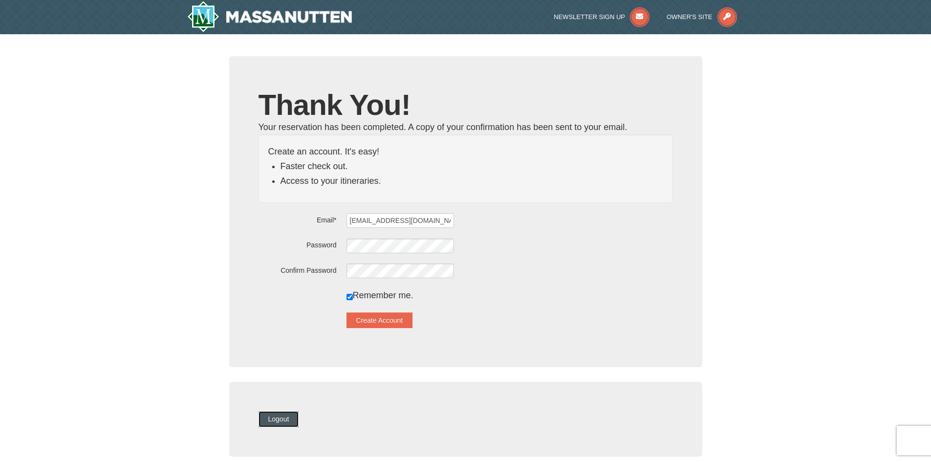
click at [291, 421] on button "Logout" at bounding box center [279, 419] width 41 height 16
